Goal: Task Accomplishment & Management: Use online tool/utility

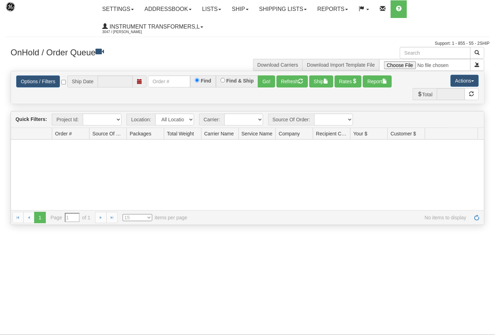
type input "[DATE]"
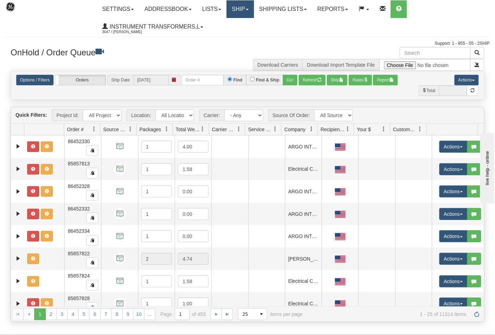
click at [240, 18] on link "Ship" at bounding box center [240, 9] width 27 height 18
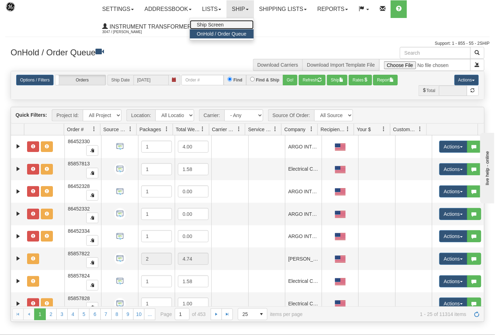
click at [230, 23] on link "Ship Screen" at bounding box center [222, 24] width 64 height 9
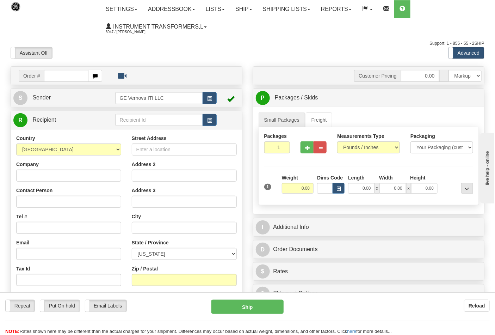
drag, startPoint x: 407, startPoint y: 39, endPoint x: 425, endPoint y: 6, distance: 37.7
click at [407, 39] on div "Toggle navigation Settings Shipping Preferences Fields Preferences New" at bounding box center [247, 207] width 495 height 414
